Goal: Find specific page/section

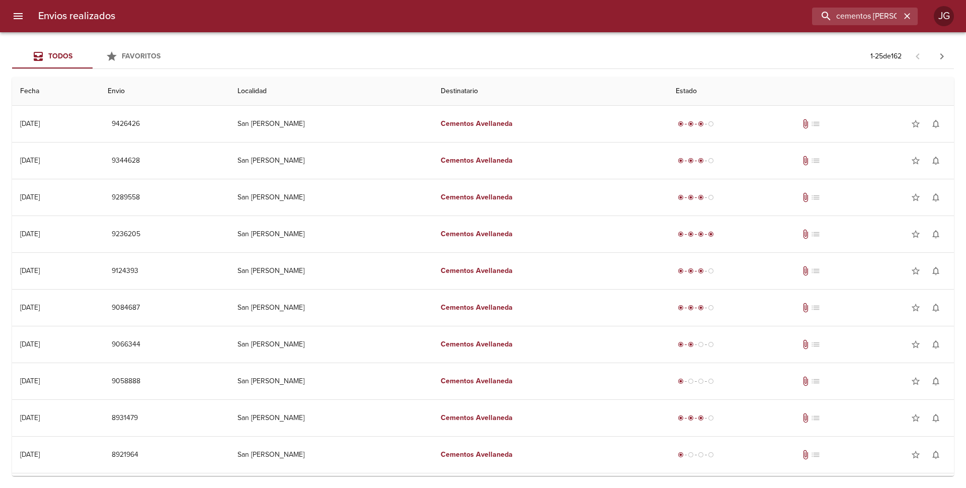
drag, startPoint x: 875, startPoint y: 15, endPoint x: 599, endPoint y: -16, distance: 277.6
click at [599, 0] on html "Envios realizados cementos [PERSON_NAME] Todos Favoritos 1 - 25 de 162 Fecha En…" at bounding box center [483, 0] width 966 height 0
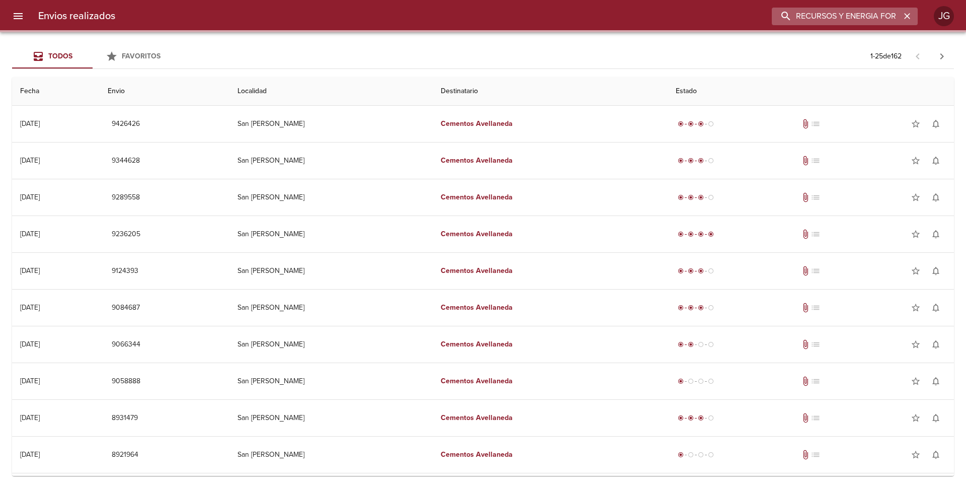
click at [893, 17] on input "RECURSOS Y ENERGIA FORMOSA" at bounding box center [836, 17] width 129 height 18
drag, startPoint x: 882, startPoint y: 15, endPoint x: 938, endPoint y: 5, distance: 56.8
click at [938, 5] on div "Envios realizados RECURSOS Y ENERGIA [PERSON_NAME]" at bounding box center [483, 16] width 966 height 32
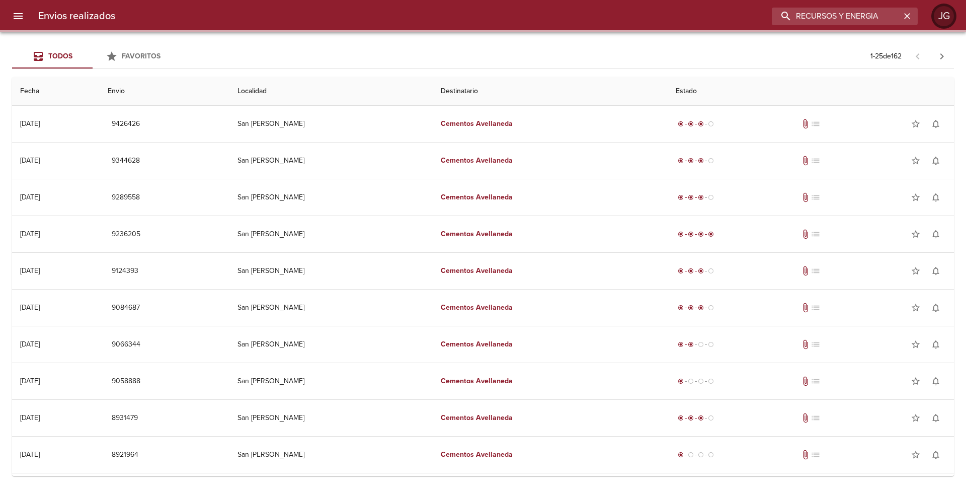
type input "RECURSOS Y ENERGIA"
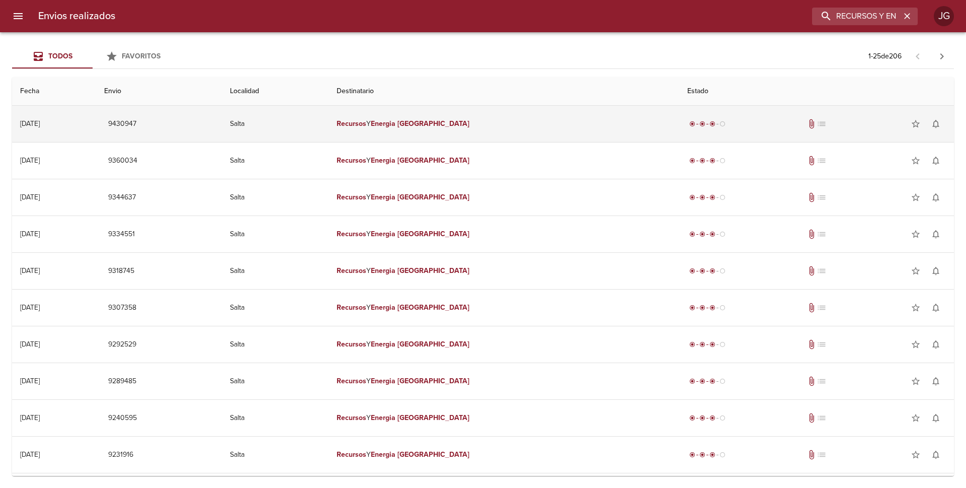
click at [475, 130] on td "Recursos Y Energia Formosa" at bounding box center [504, 124] width 351 height 36
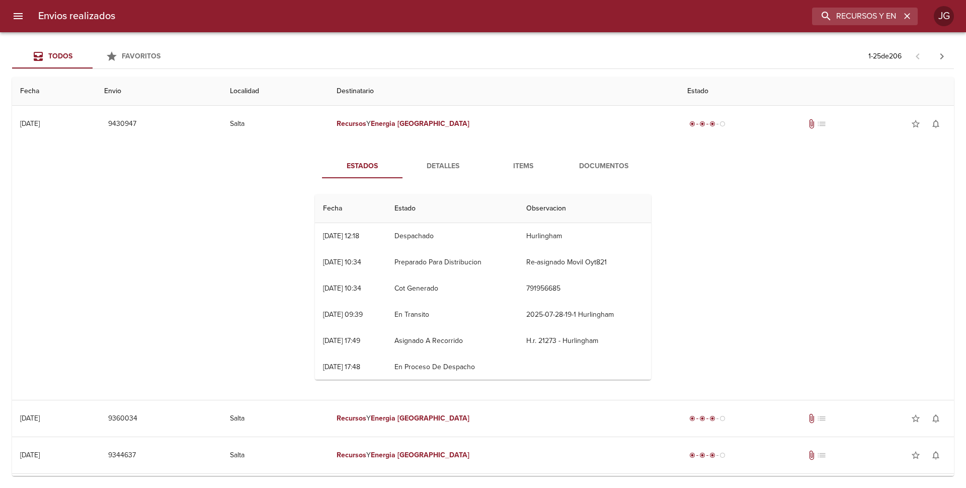
click at [601, 165] on span "Documentos" at bounding box center [604, 166] width 68 height 13
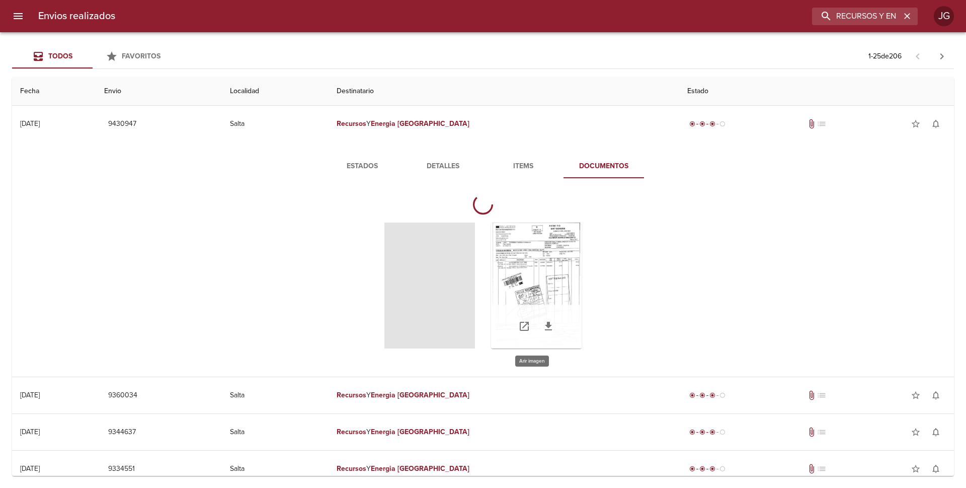
click at [526, 274] on div "Tabla de envíos del cliente" at bounding box center [536, 285] width 91 height 126
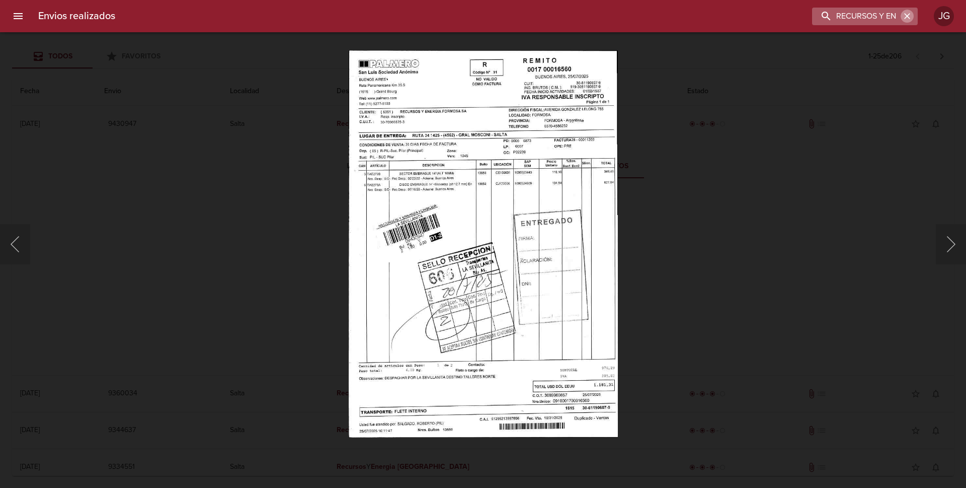
click at [906, 20] on icon "button" at bounding box center [908, 16] width 10 height 10
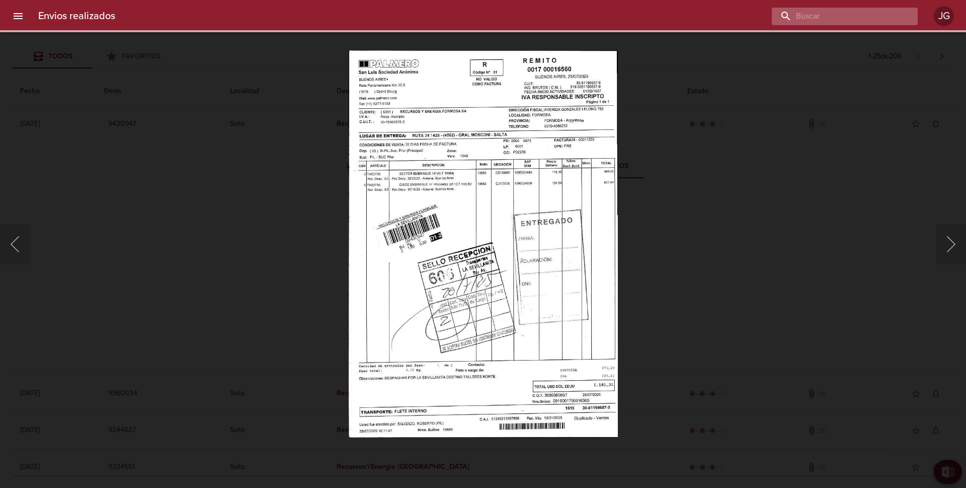
click at [850, 13] on input "buscar" at bounding box center [836, 17] width 129 height 18
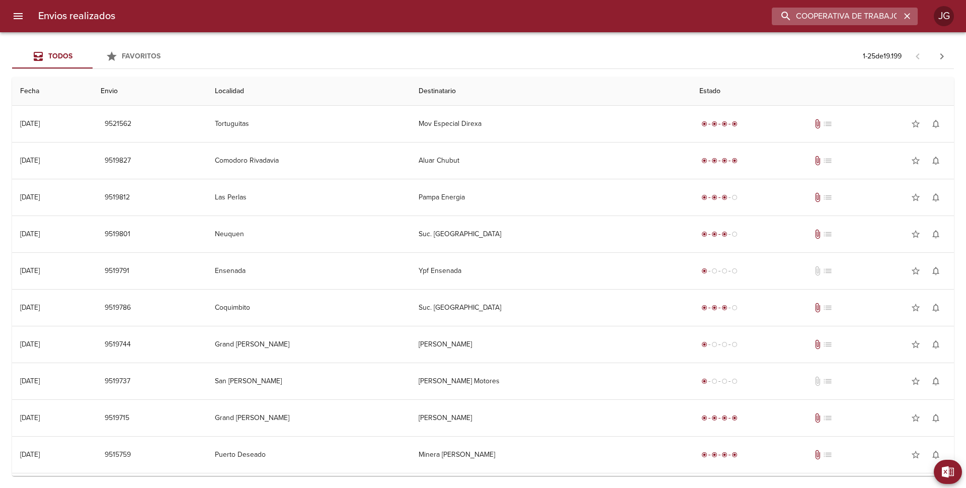
scroll to position [0, 5]
type input "COOPERATIVA DE TRABAJO"
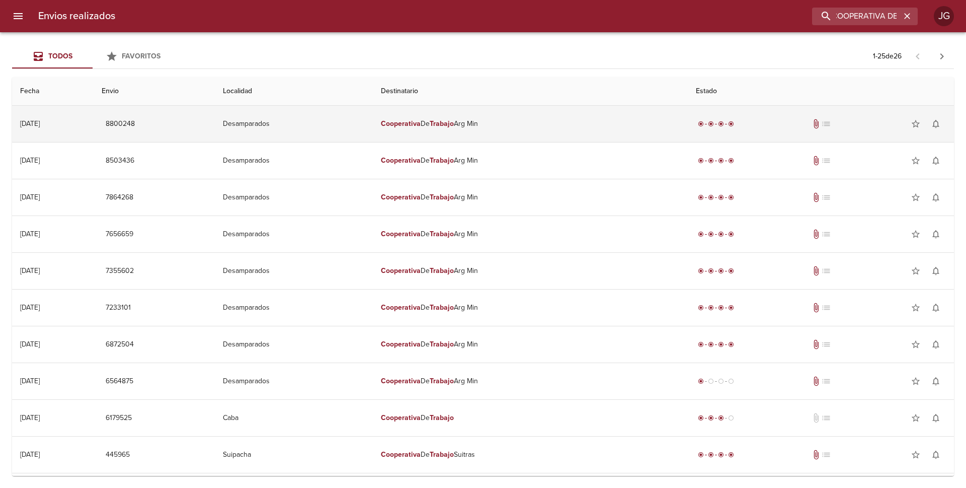
click at [454, 127] on em "Trabajo" at bounding box center [442, 123] width 24 height 9
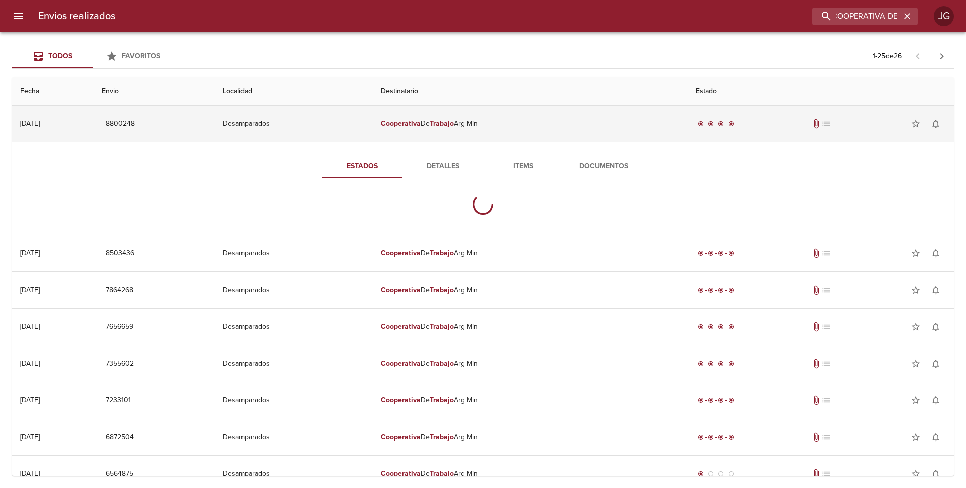
scroll to position [0, 0]
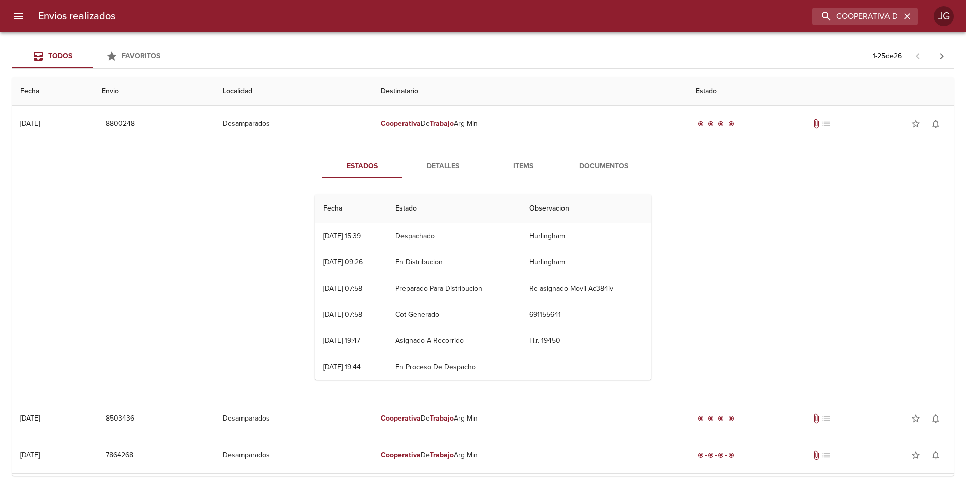
click at [584, 166] on span "Documentos" at bounding box center [604, 166] width 68 height 13
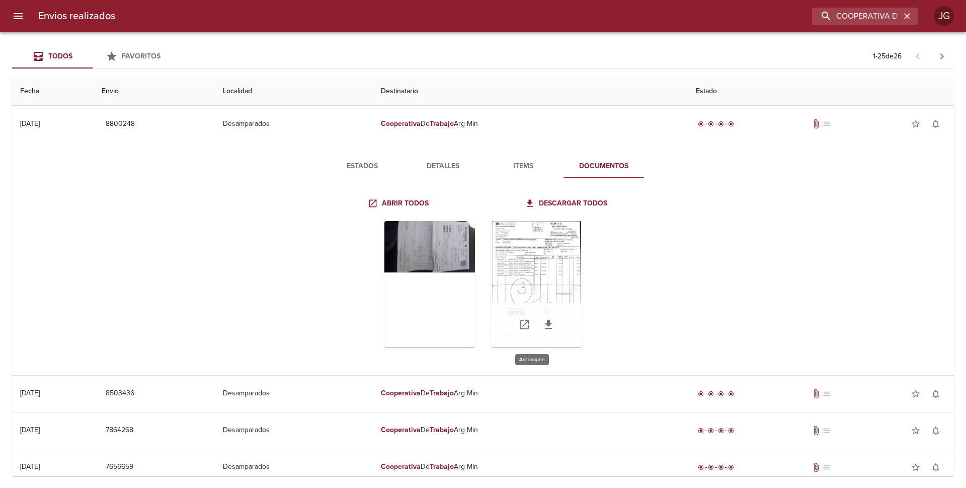
click at [544, 272] on div "Tabla de envíos del cliente" at bounding box center [536, 284] width 91 height 126
